Goal: Transaction & Acquisition: Download file/media

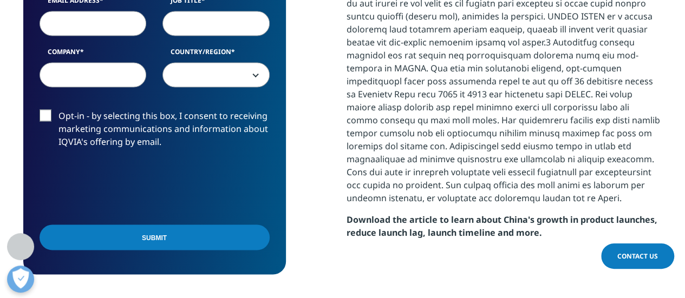
scroll to position [819, 0]
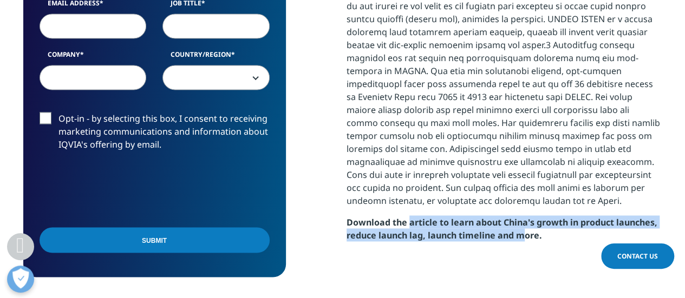
drag, startPoint x: 521, startPoint y: 202, endPoint x: 405, endPoint y: 186, distance: 116.3
click at [405, 215] on p "Download the article to learn about China's growth in product launches, reduce …" at bounding box center [504, 232] width 316 height 34
click at [405, 216] on strong "Download the article to learn about China's growth in product launches, reduce …" at bounding box center [501, 228] width 311 height 25
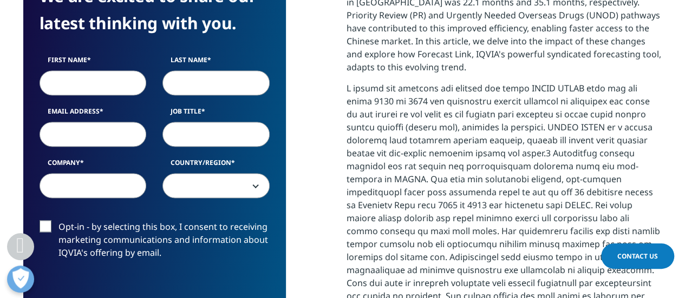
scroll to position [704, 0]
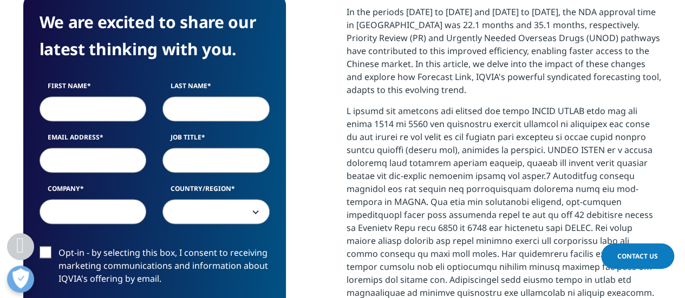
scroll to position [655, 0]
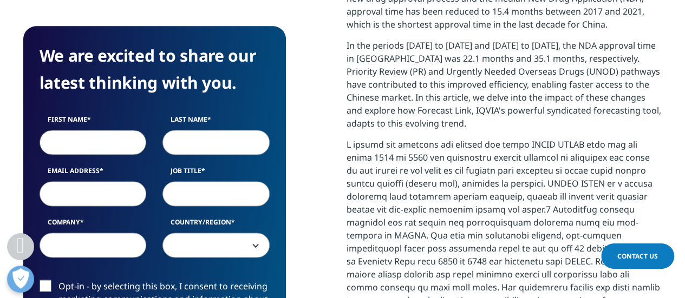
click at [130, 130] on input "First Name" at bounding box center [93, 142] width 107 height 25
type input "Mrunali"
type input "Kadam"
type input "mrunali"
